Goal: Task Accomplishment & Management: Complete application form

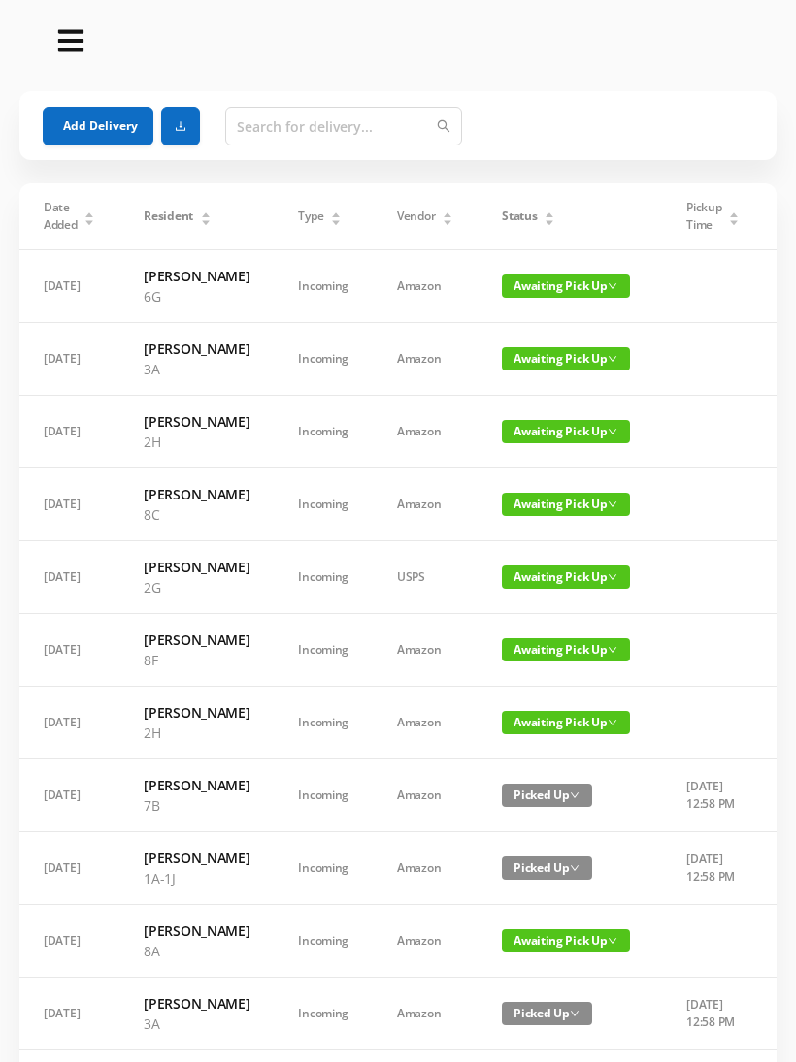
click at [101, 119] on button "Add Delivery" at bounding box center [98, 126] width 111 height 39
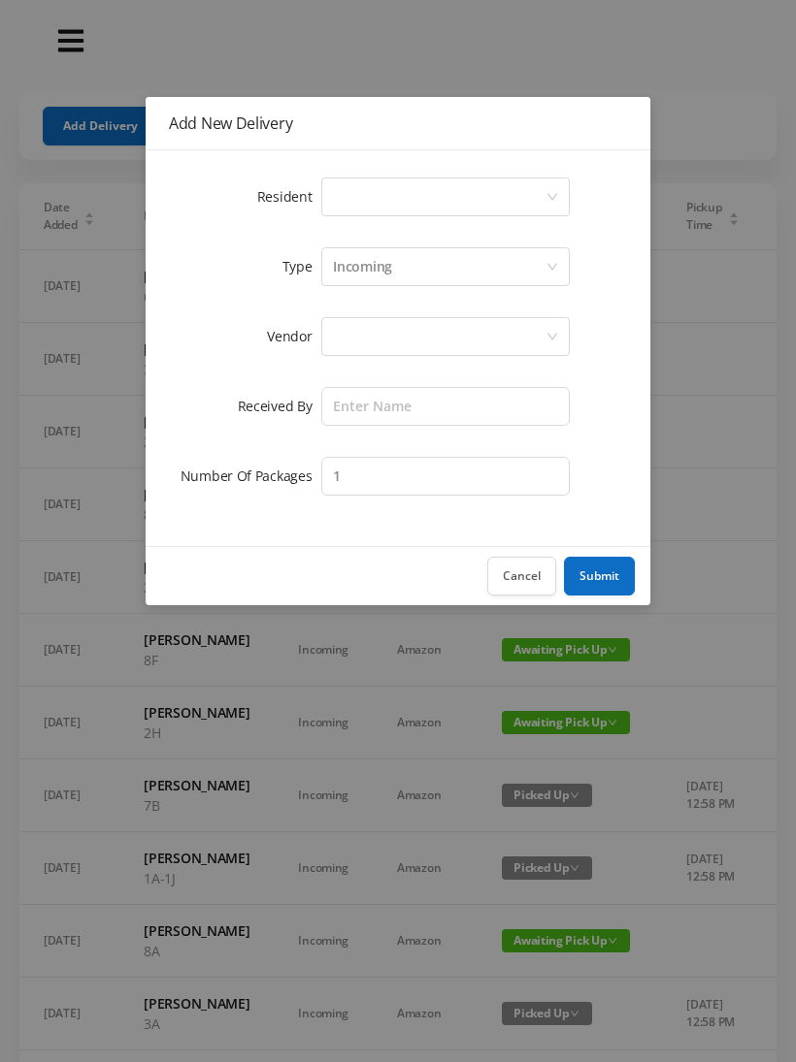
click at [540, 190] on div "Select a person" at bounding box center [439, 197] width 212 height 37
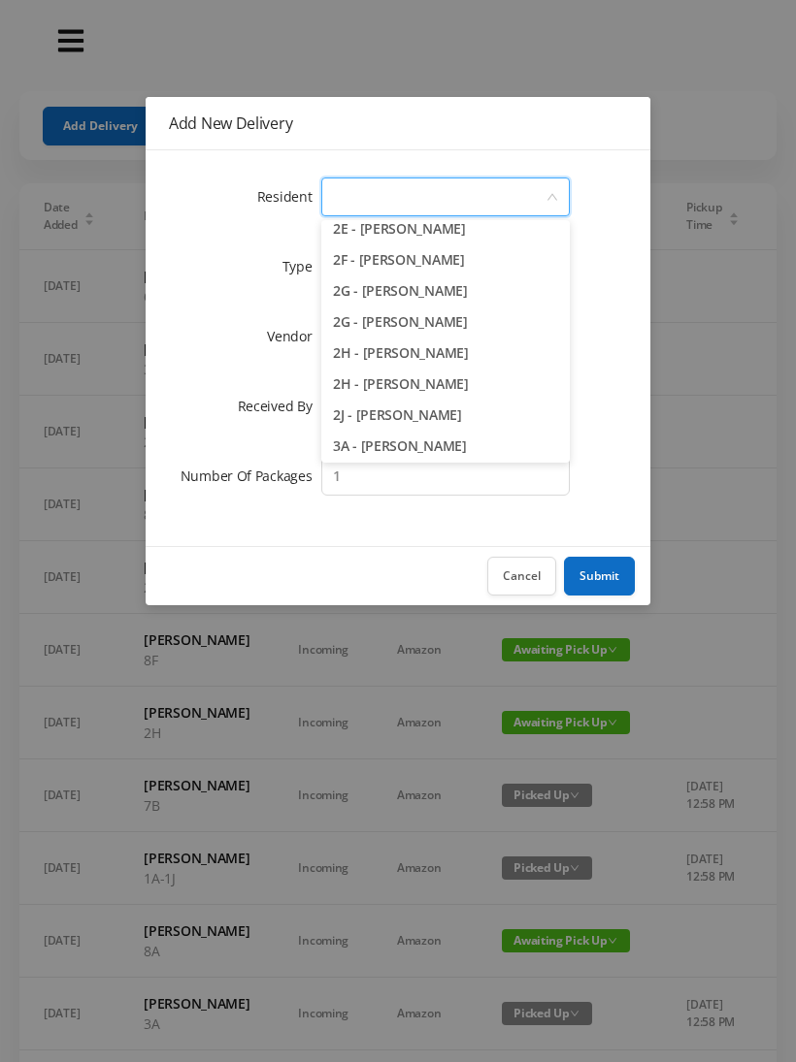
scroll to position [612, 0]
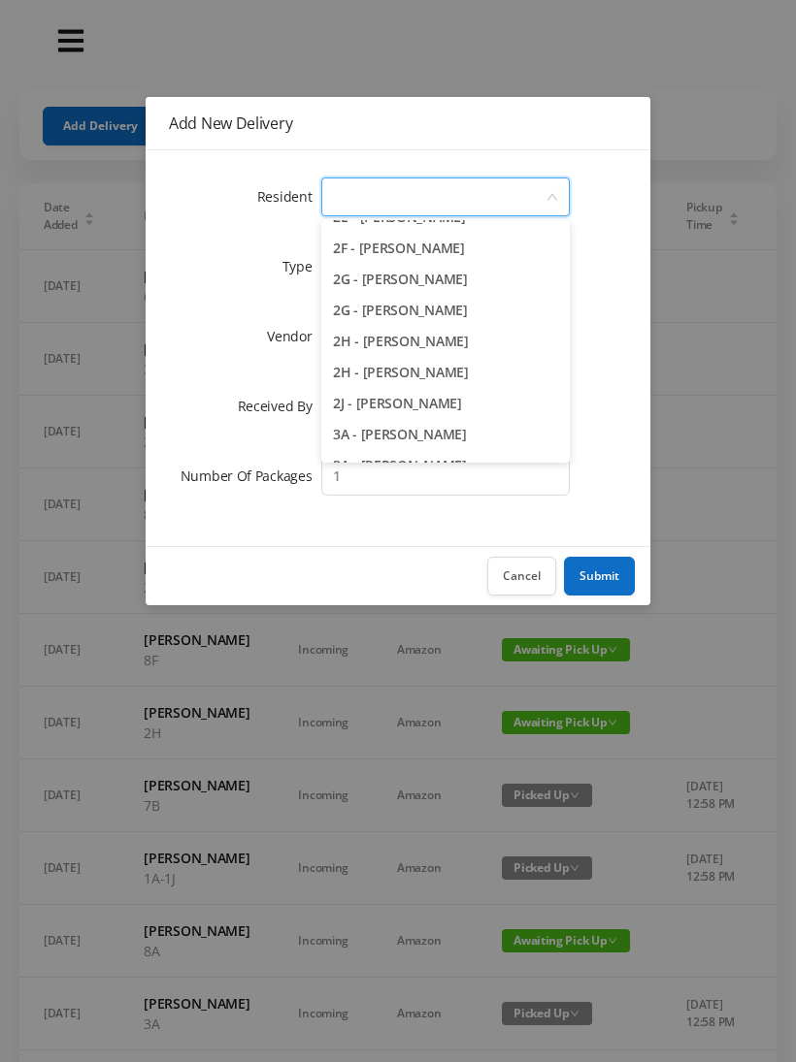
click at [432, 283] on li "2G - [PERSON_NAME]" at bounding box center [445, 279] width 248 height 31
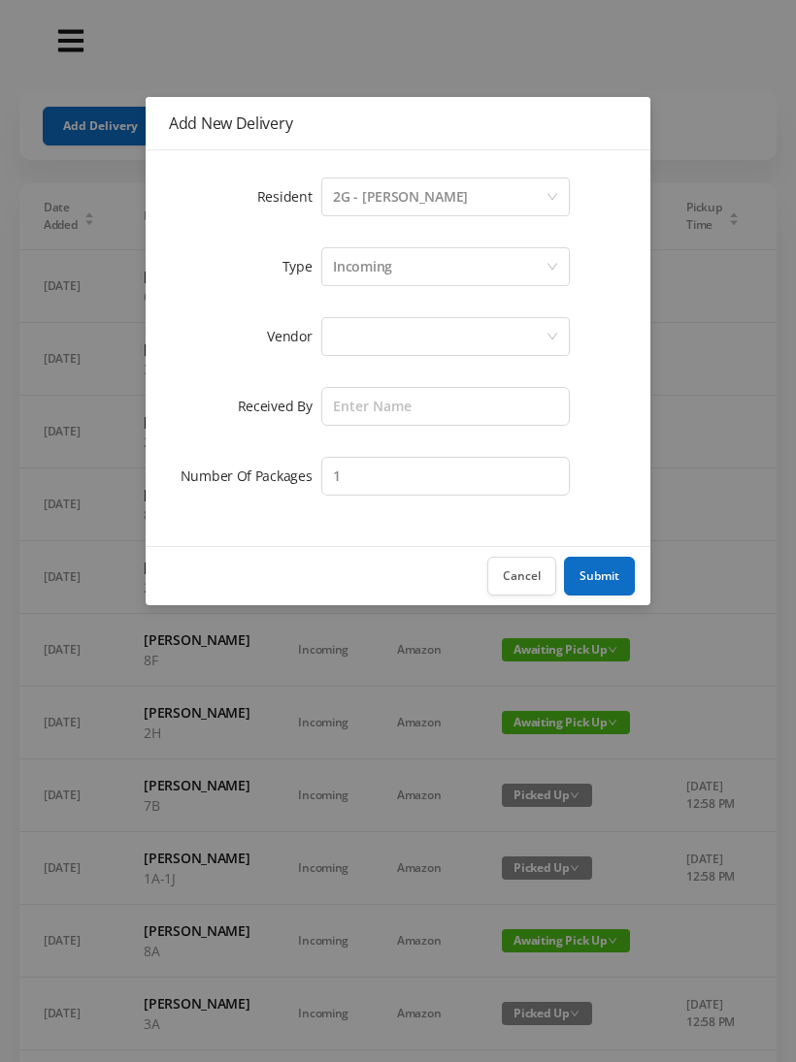
click at [445, 336] on div at bounding box center [439, 336] width 212 height 37
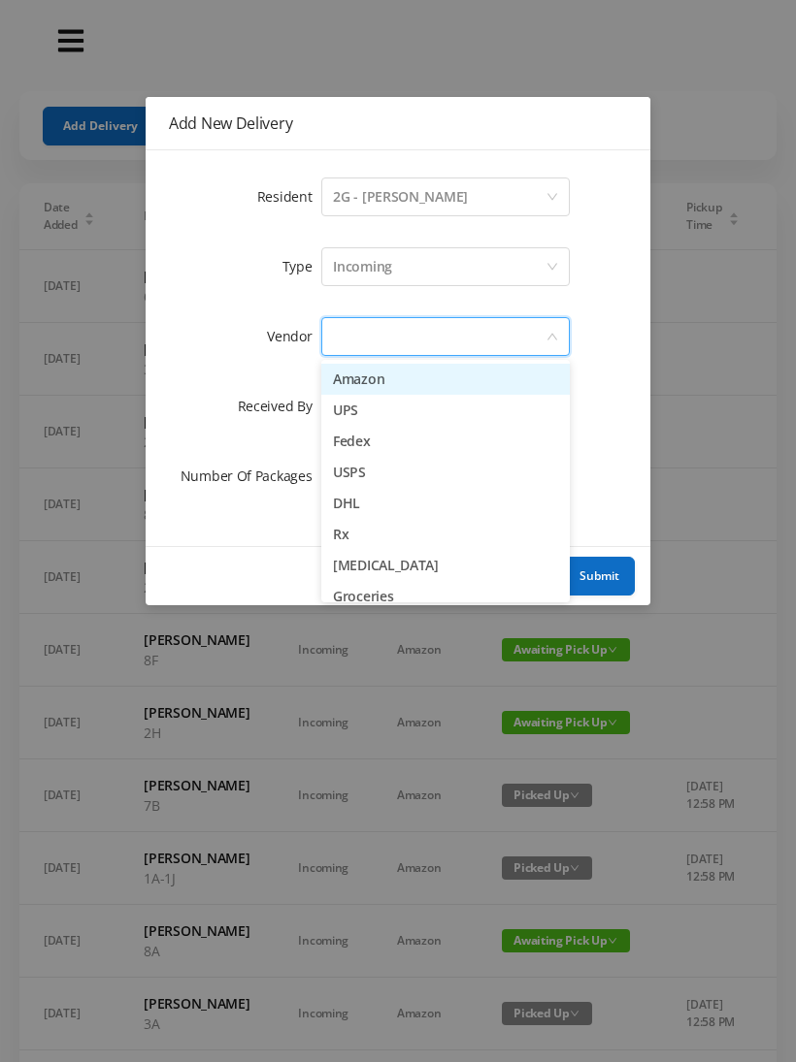
click at [362, 537] on li "Rx" at bounding box center [445, 534] width 248 height 31
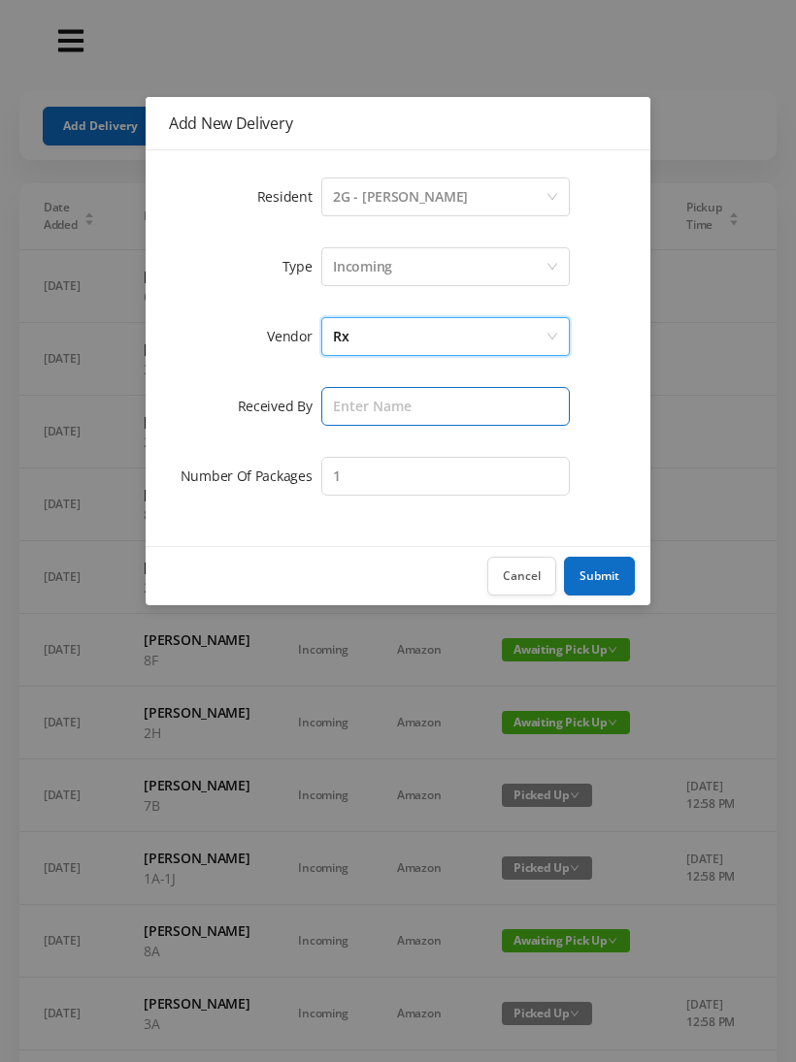
click at [433, 398] on input "text" at bounding box center [445, 406] width 248 height 39
type input "[PERSON_NAME]"
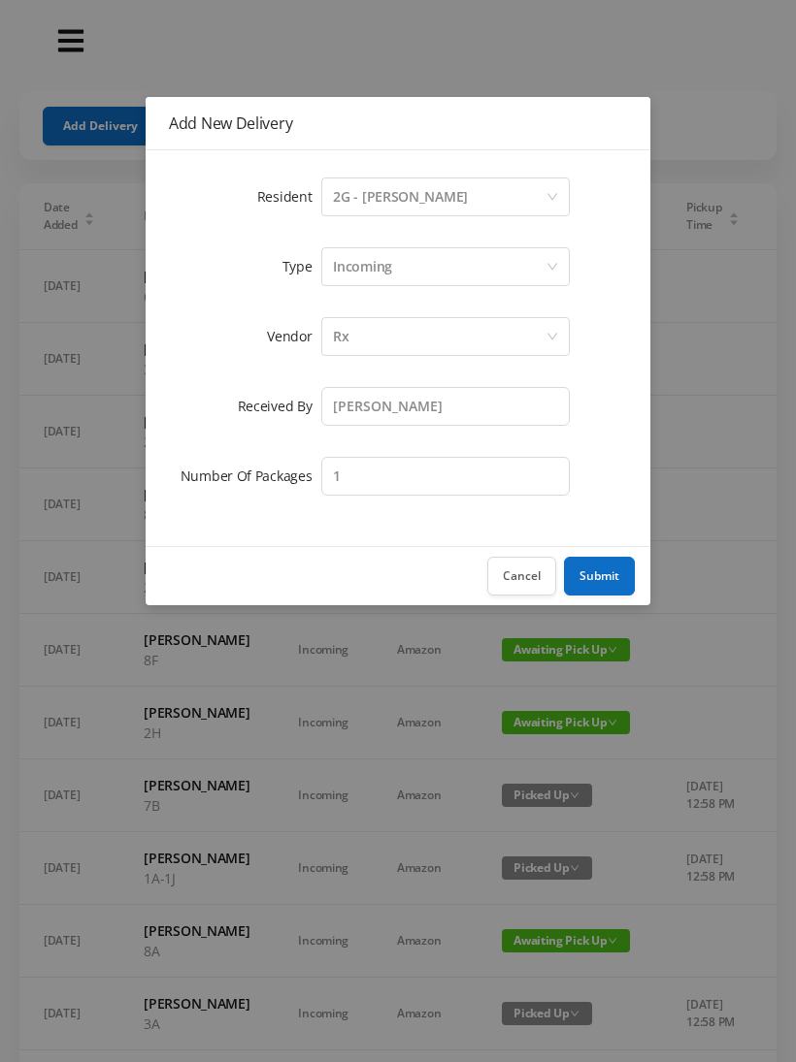
click at [613, 570] on button "Submit" at bounding box center [599, 576] width 71 height 39
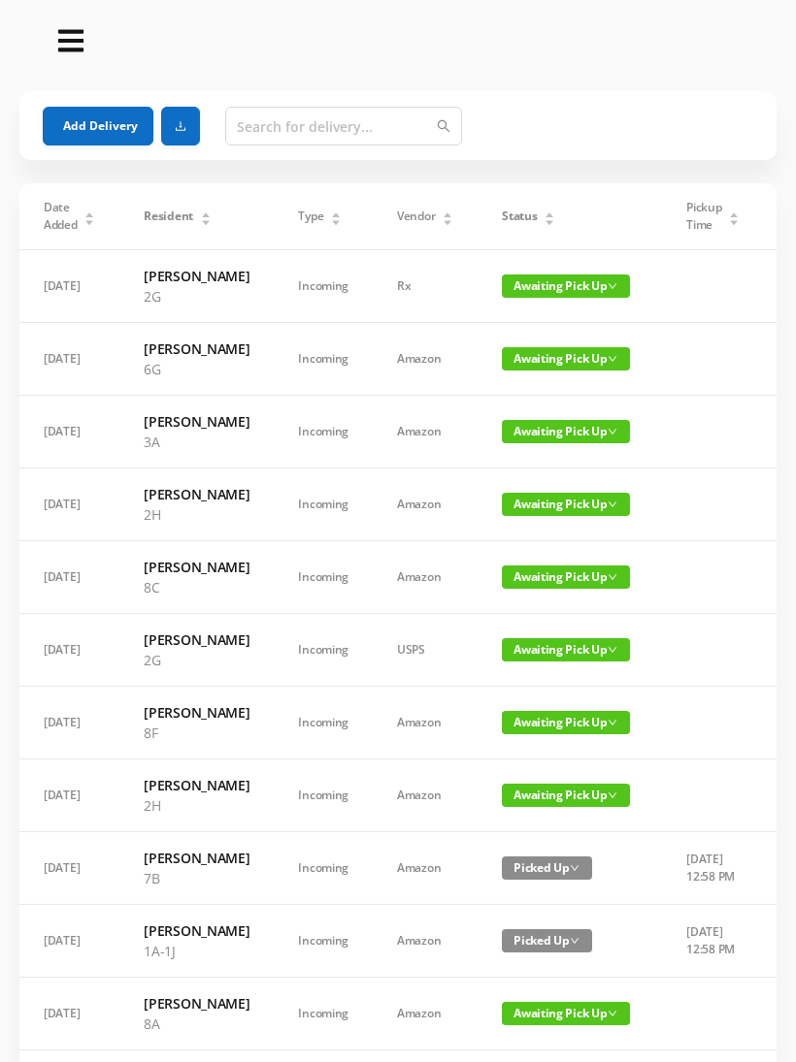
click at [115, 131] on button "Add Delivery" at bounding box center [98, 126] width 111 height 39
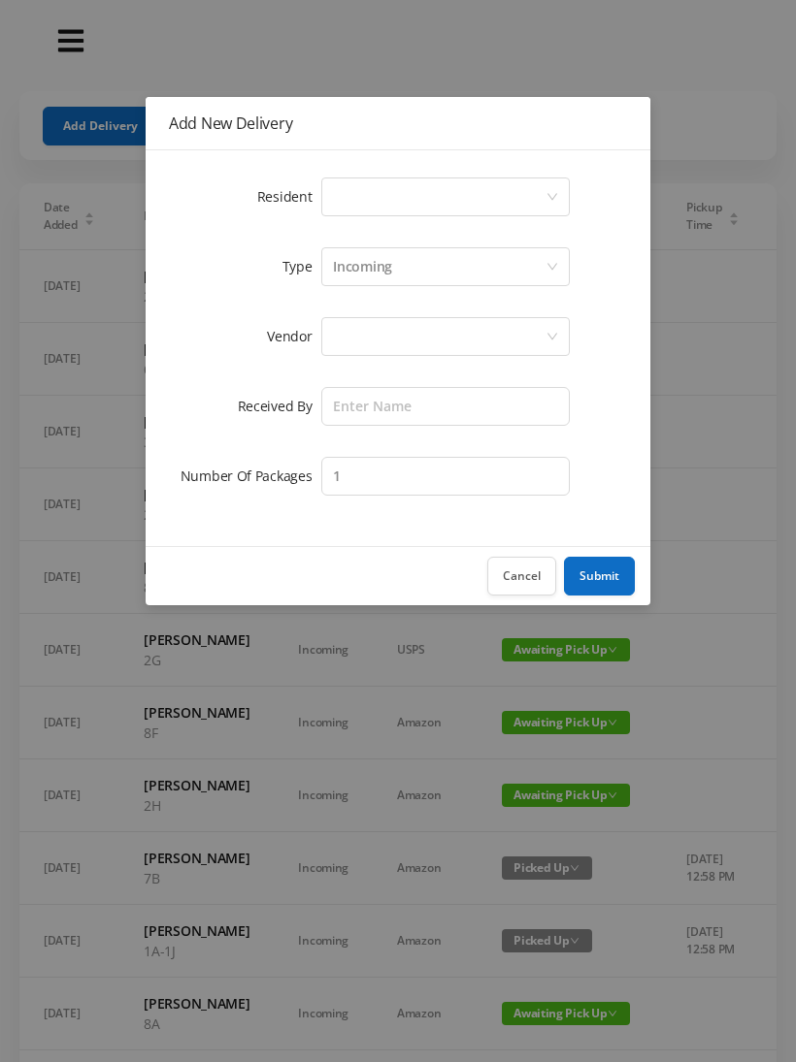
click at [550, 202] on icon "icon: down" at bounding box center [552, 197] width 12 height 12
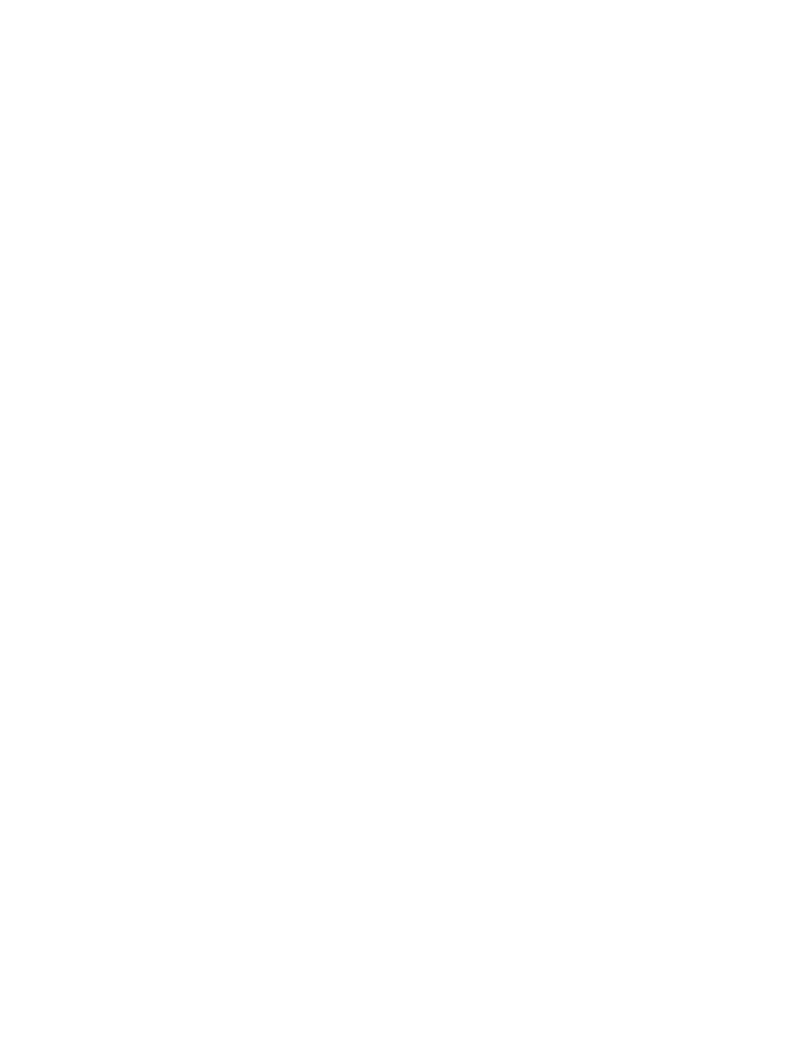
scroll to position [0, 0]
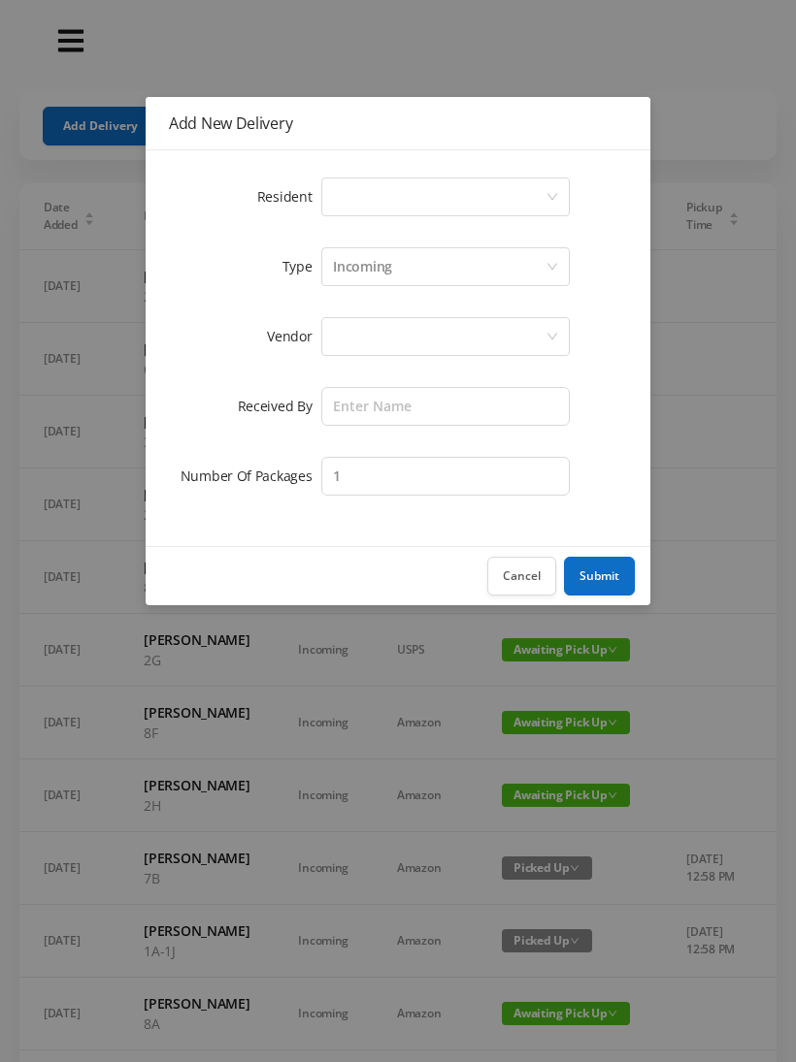
click at [507, 191] on div "Select a person" at bounding box center [439, 197] width 212 height 37
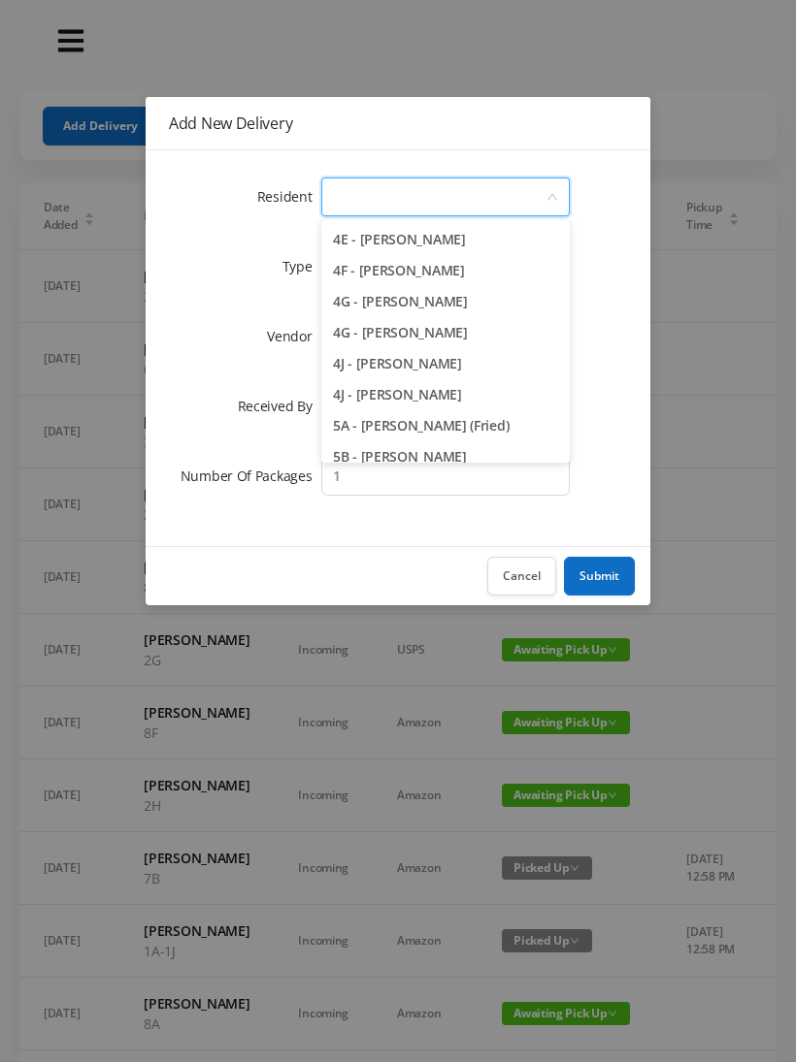
scroll to position [1366, 0]
click at [451, 260] on li "4F - [PERSON_NAME]" at bounding box center [445, 270] width 248 height 31
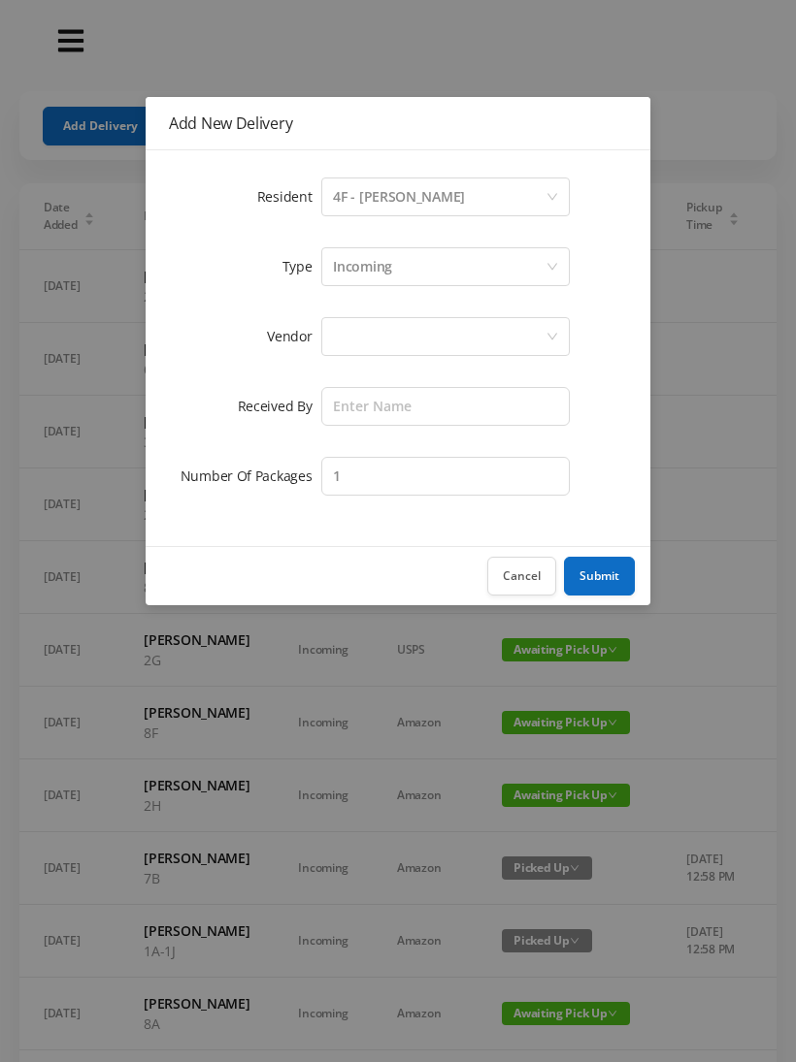
click at [461, 261] on div "Incoming" at bounding box center [439, 266] width 212 height 37
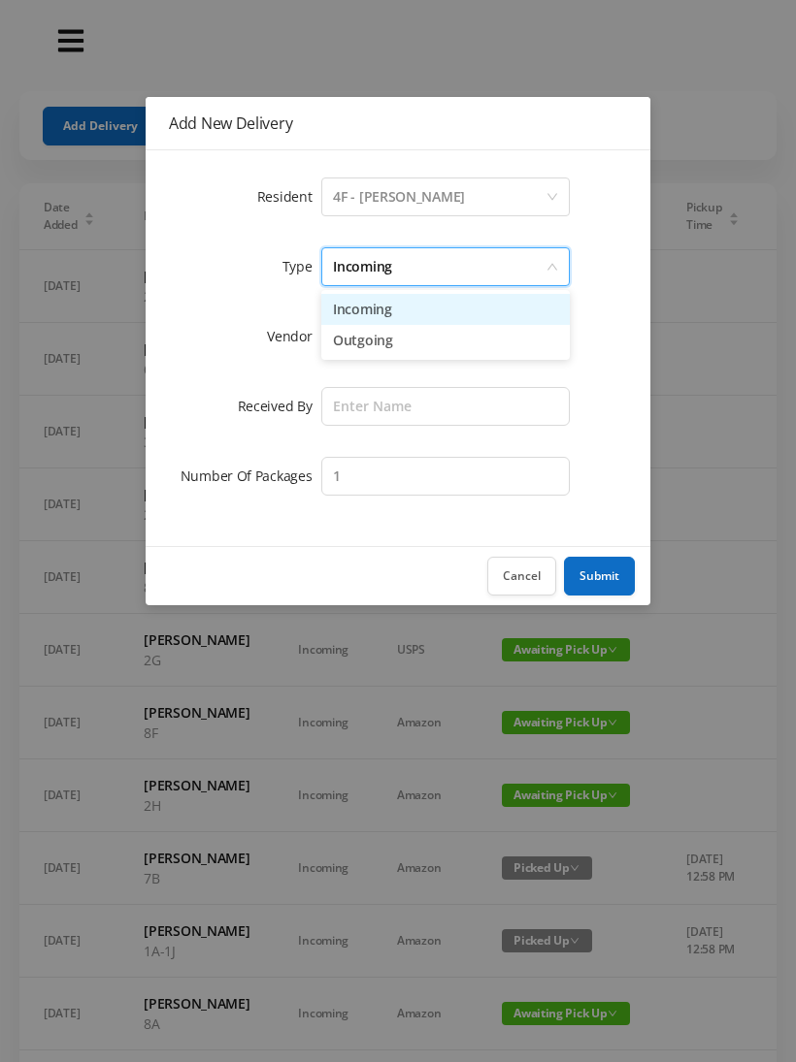
click at [406, 348] on li "Outgoing" at bounding box center [445, 340] width 248 height 31
click at [479, 342] on div at bounding box center [439, 336] width 212 height 37
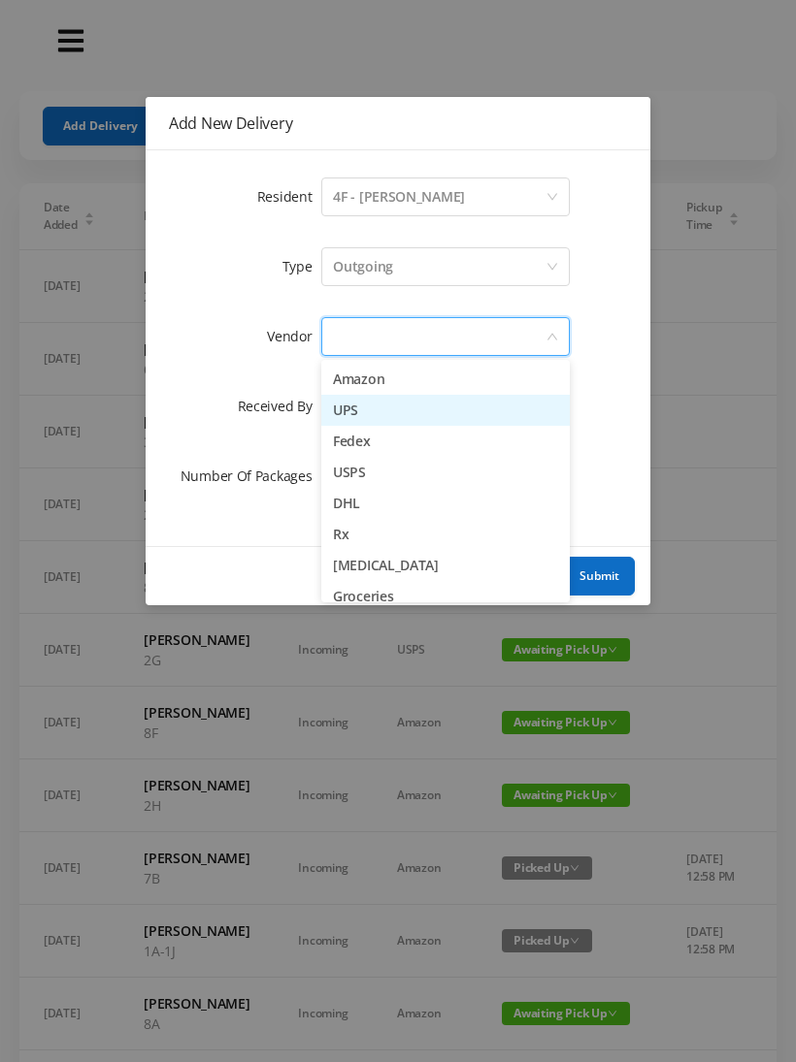
click at [374, 420] on li "UPS" at bounding box center [445, 410] width 248 height 31
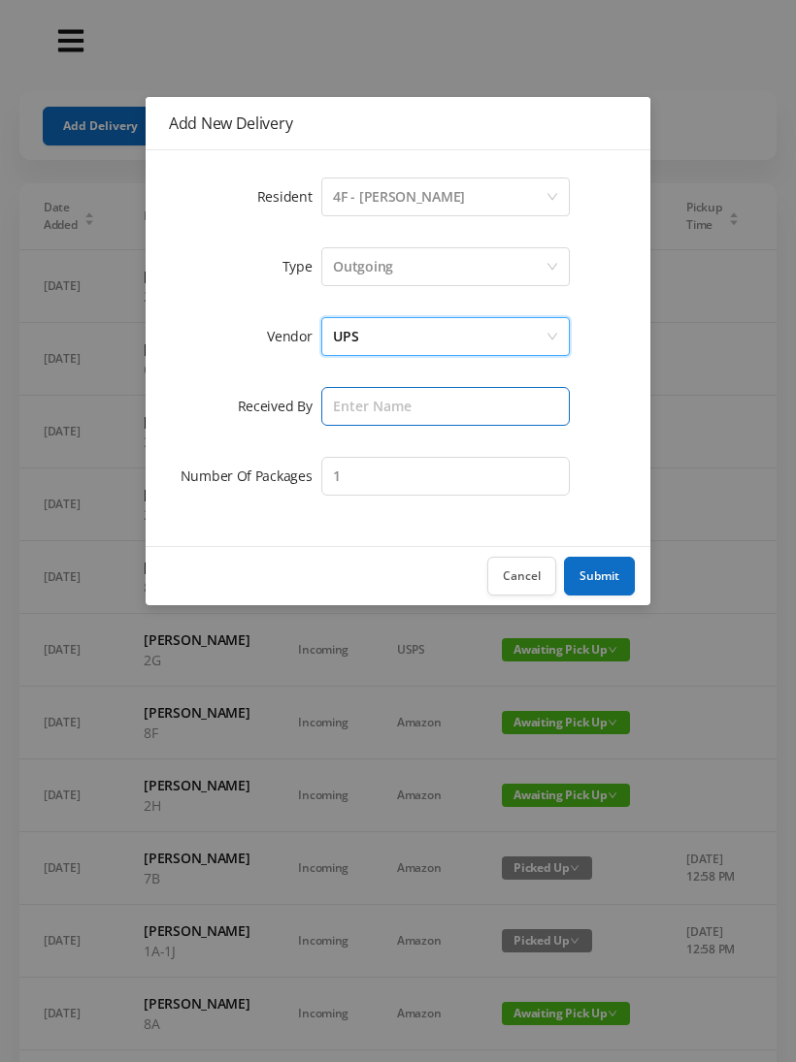
click at [461, 405] on input "text" at bounding box center [445, 406] width 248 height 39
type input "[PERSON_NAME]"
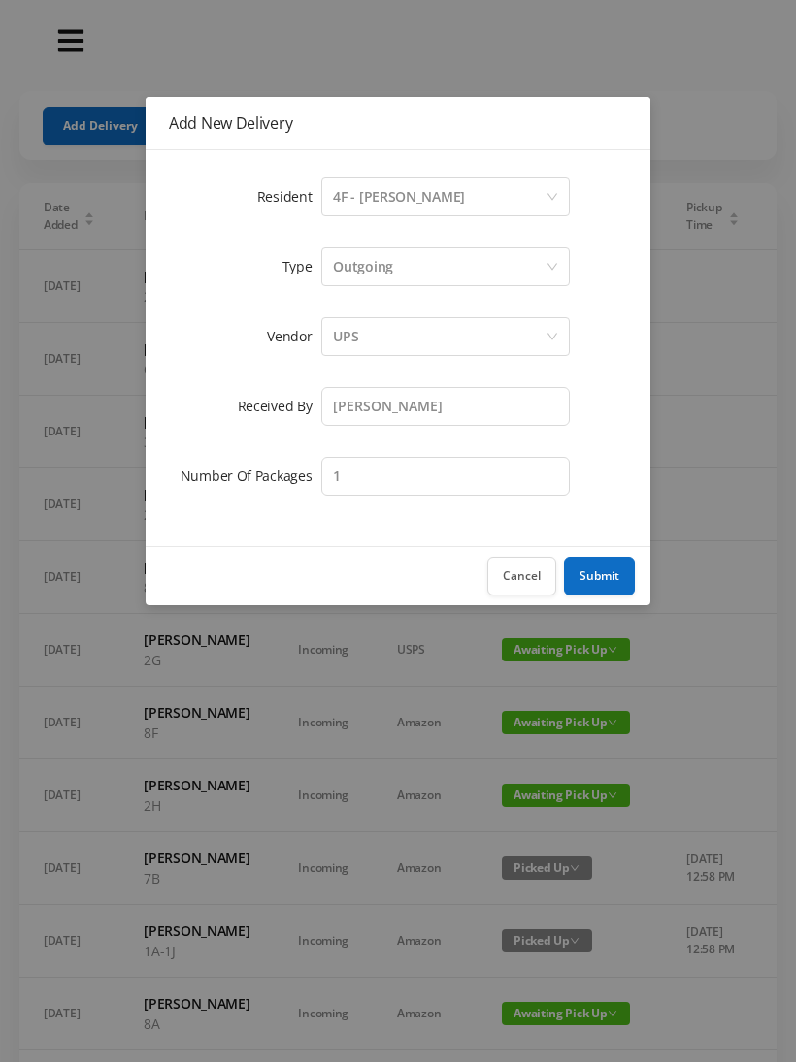
click at [602, 577] on button "Submit" at bounding box center [599, 576] width 71 height 39
